Goal: Register for event/course

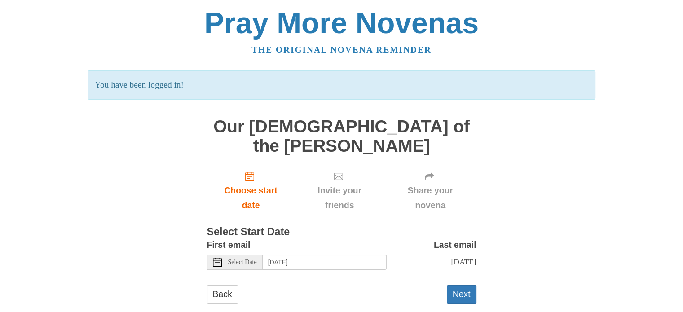
scroll to position [6, 0]
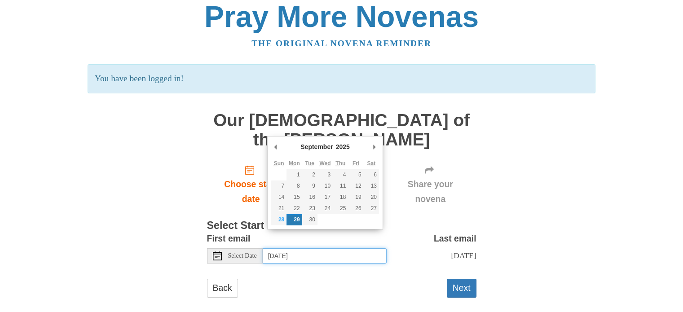
click at [348, 248] on input "Monday, September 29th" at bounding box center [325, 255] width 124 height 15
type input "Sunday, September 28th"
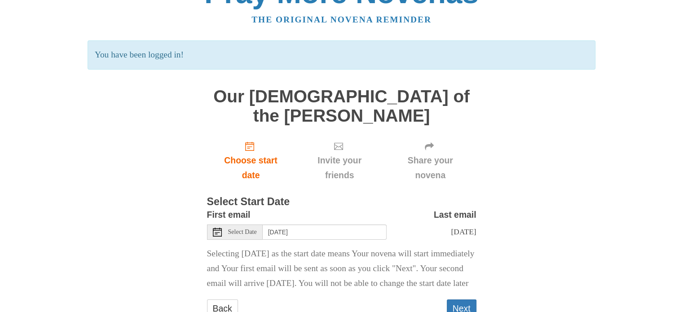
scroll to position [58, 0]
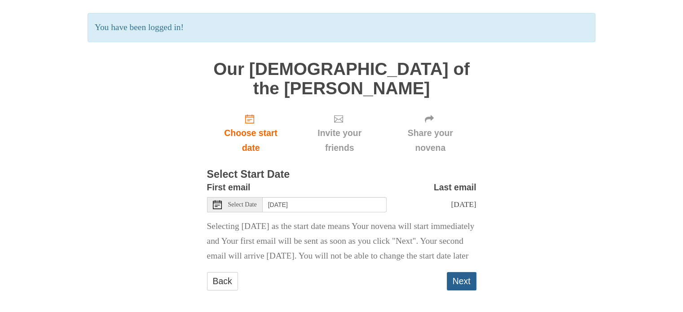
click at [462, 283] on button "Next" at bounding box center [462, 281] width 30 height 18
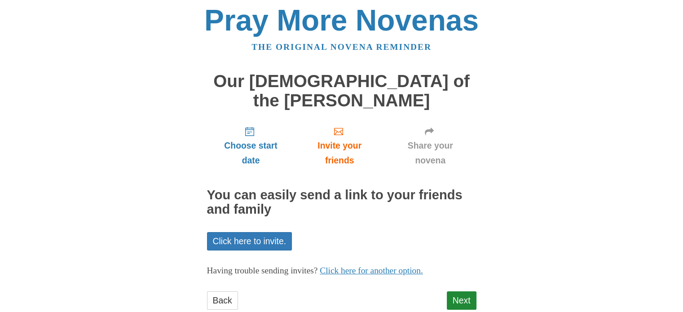
scroll to position [7, 0]
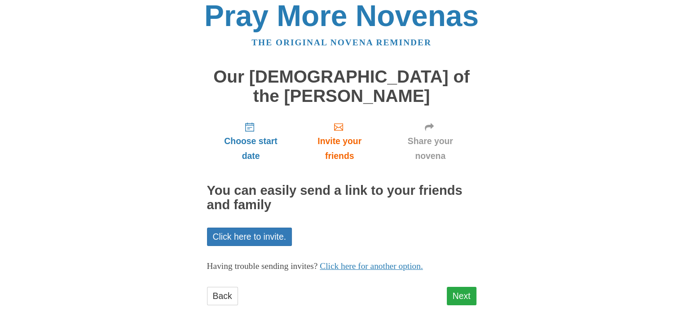
click at [464, 287] on link "Next" at bounding box center [462, 296] width 30 height 18
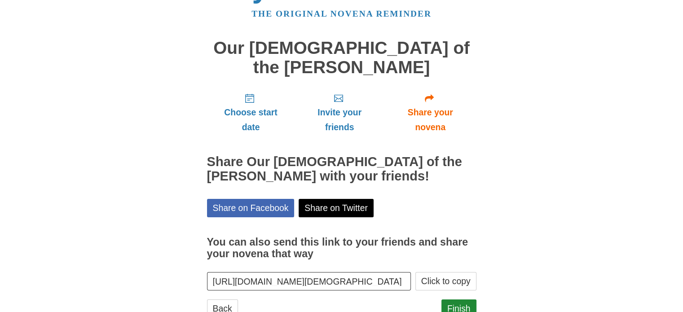
scroll to position [48, 0]
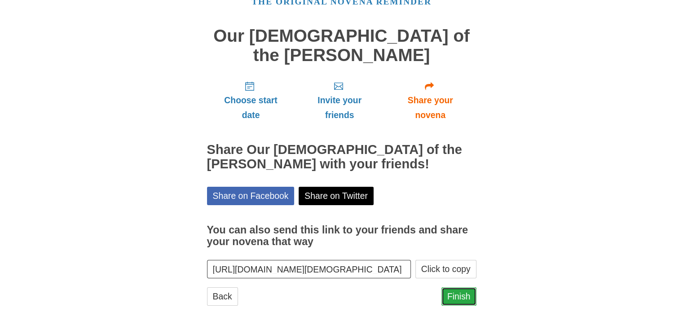
click at [462, 288] on link "Finish" at bounding box center [459, 297] width 35 height 18
